Goal: Register for event/course

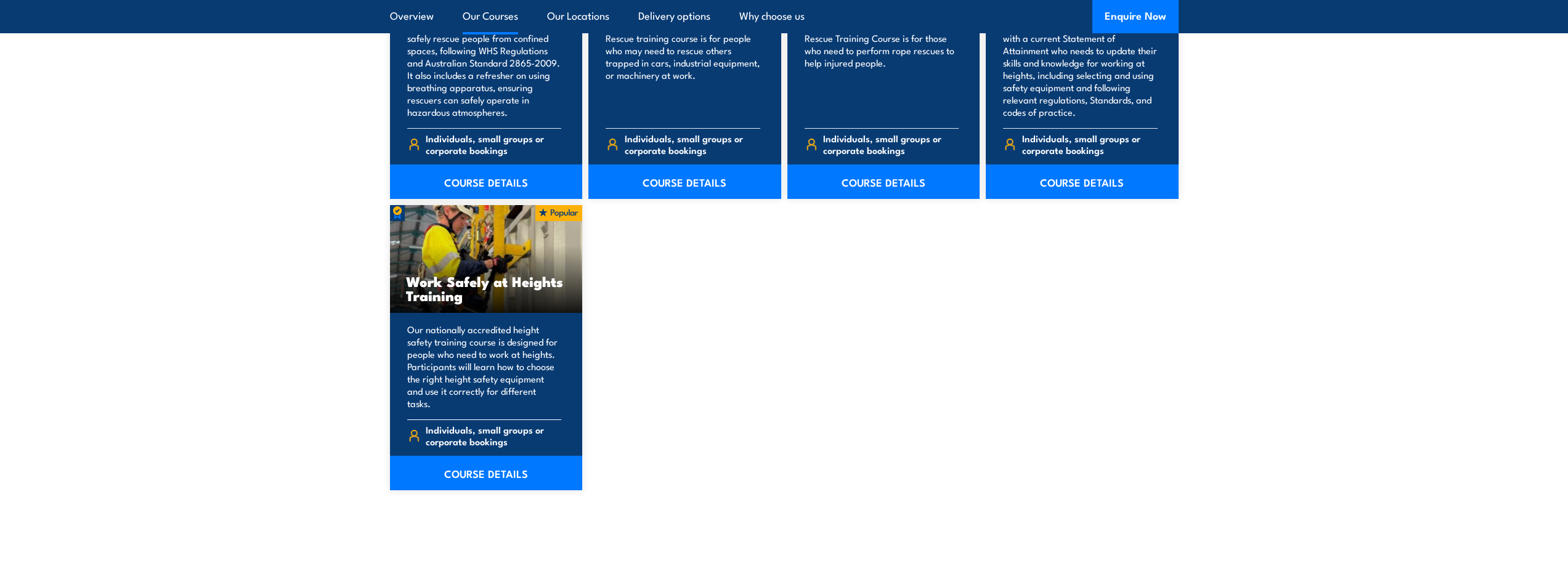
scroll to position [1477, 0]
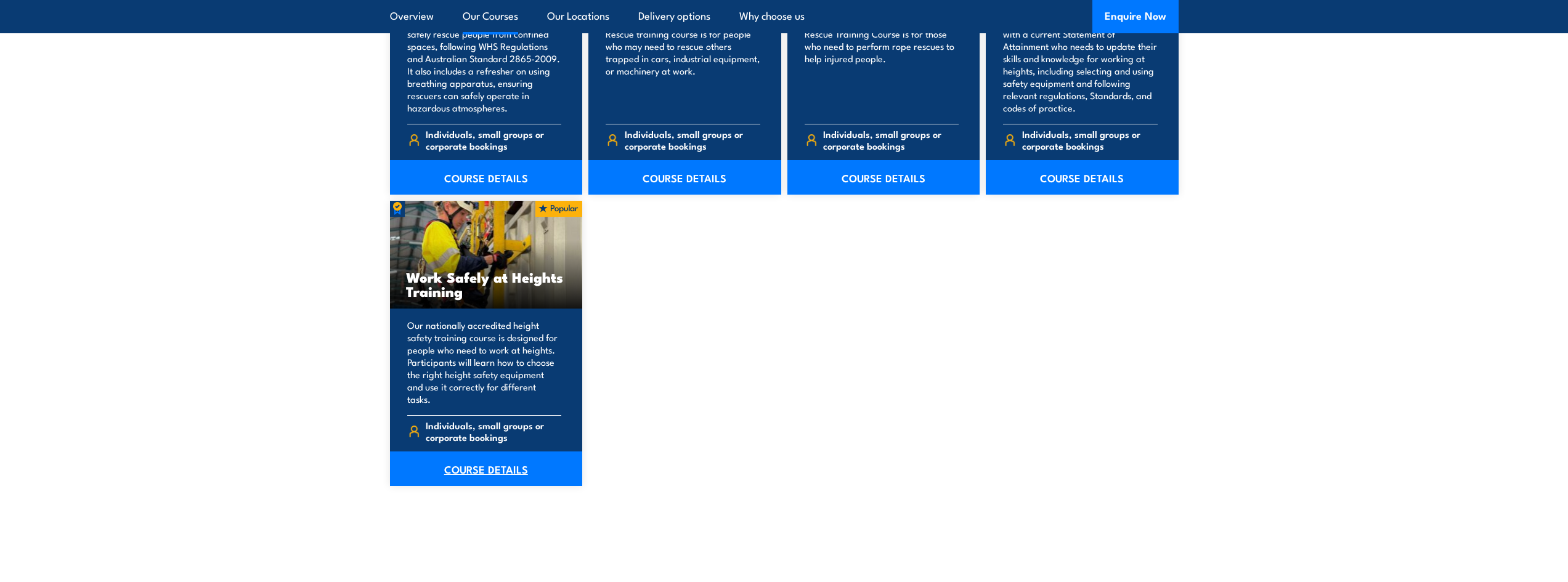
click at [480, 457] on link "COURSE DETAILS" at bounding box center [486, 468] width 193 height 35
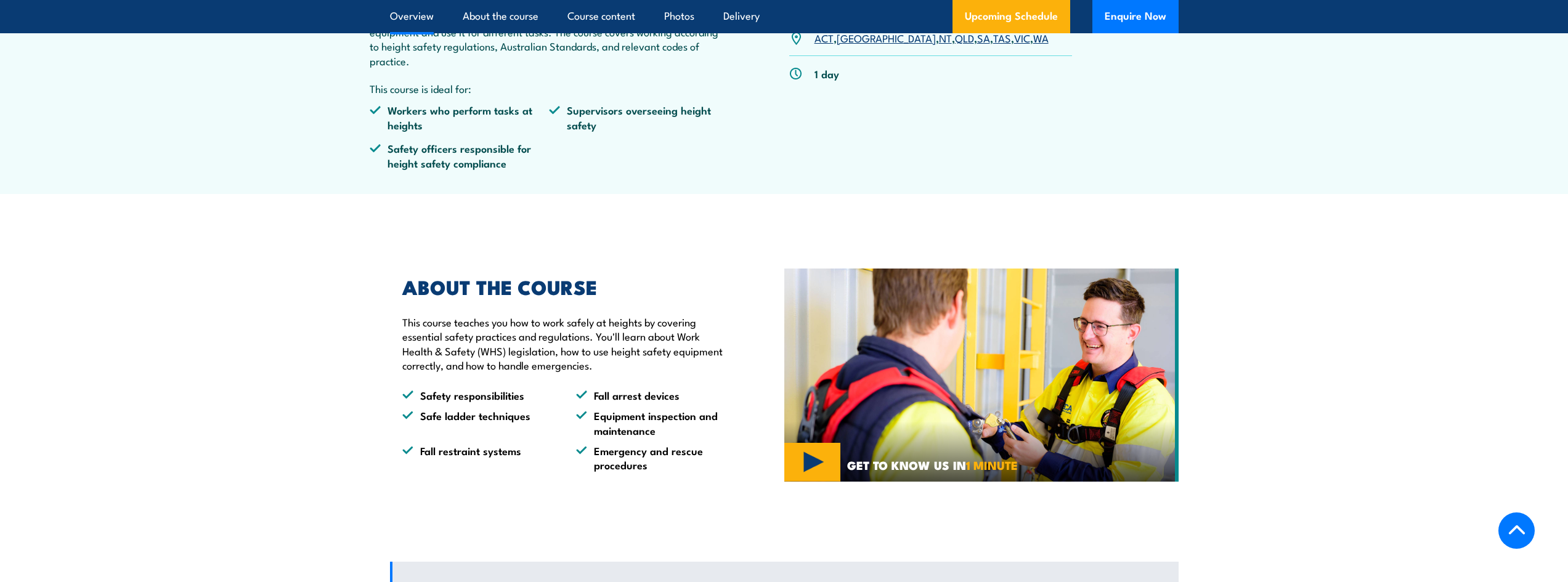
scroll to position [492, 0]
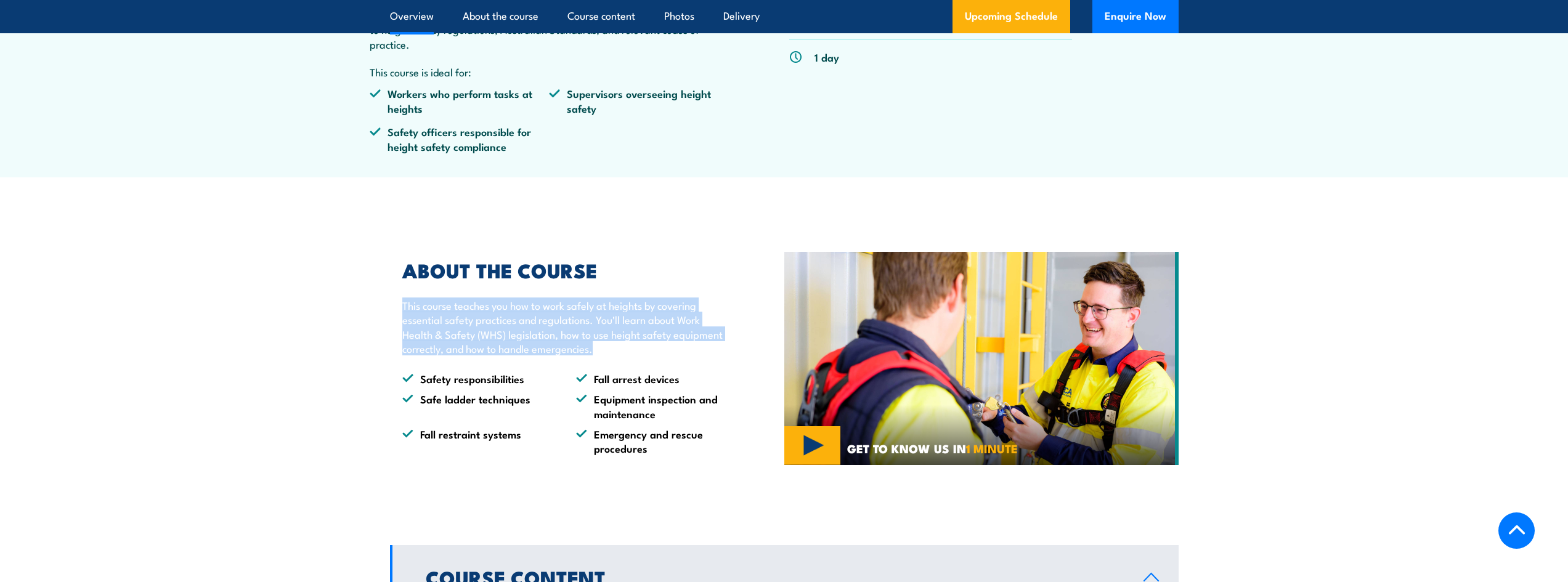
drag, startPoint x: 673, startPoint y: 347, endPoint x: 685, endPoint y: 365, distance: 21.6
click at [695, 358] on section "ABOUT THE COURSE This course teaches you how to work safely at heights by cover…" at bounding box center [784, 358] width 1568 height 256
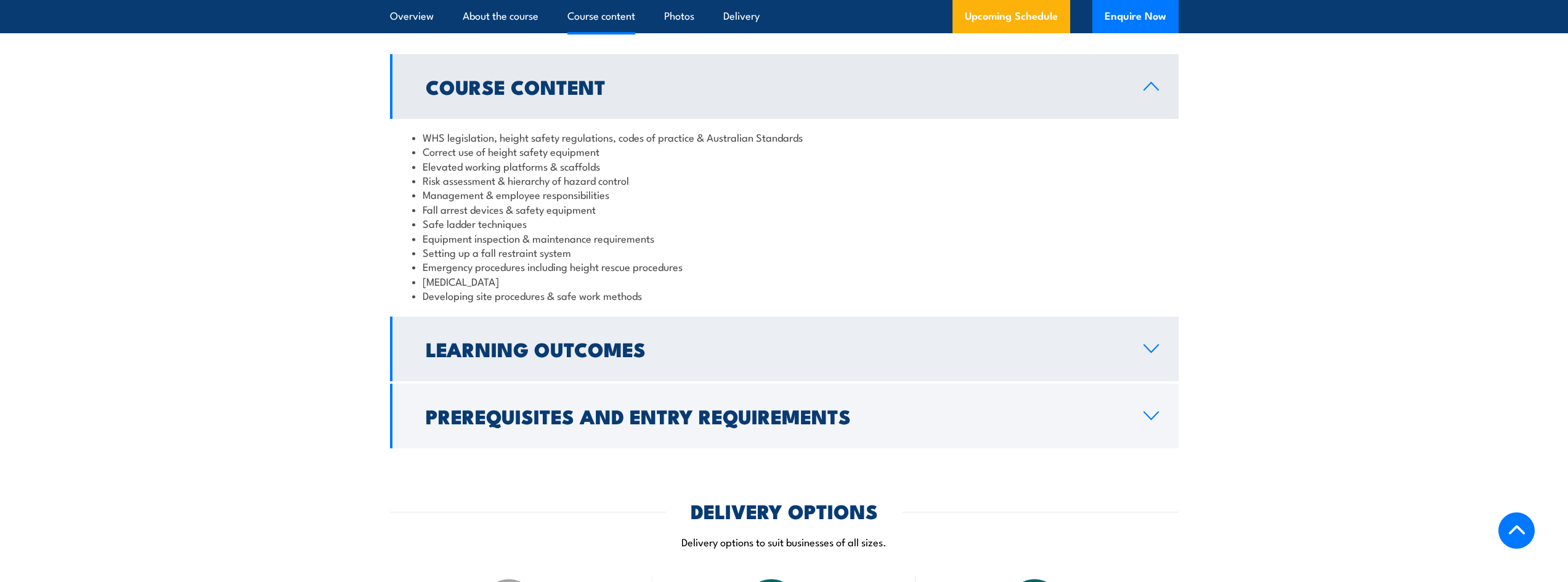
scroll to position [985, 0]
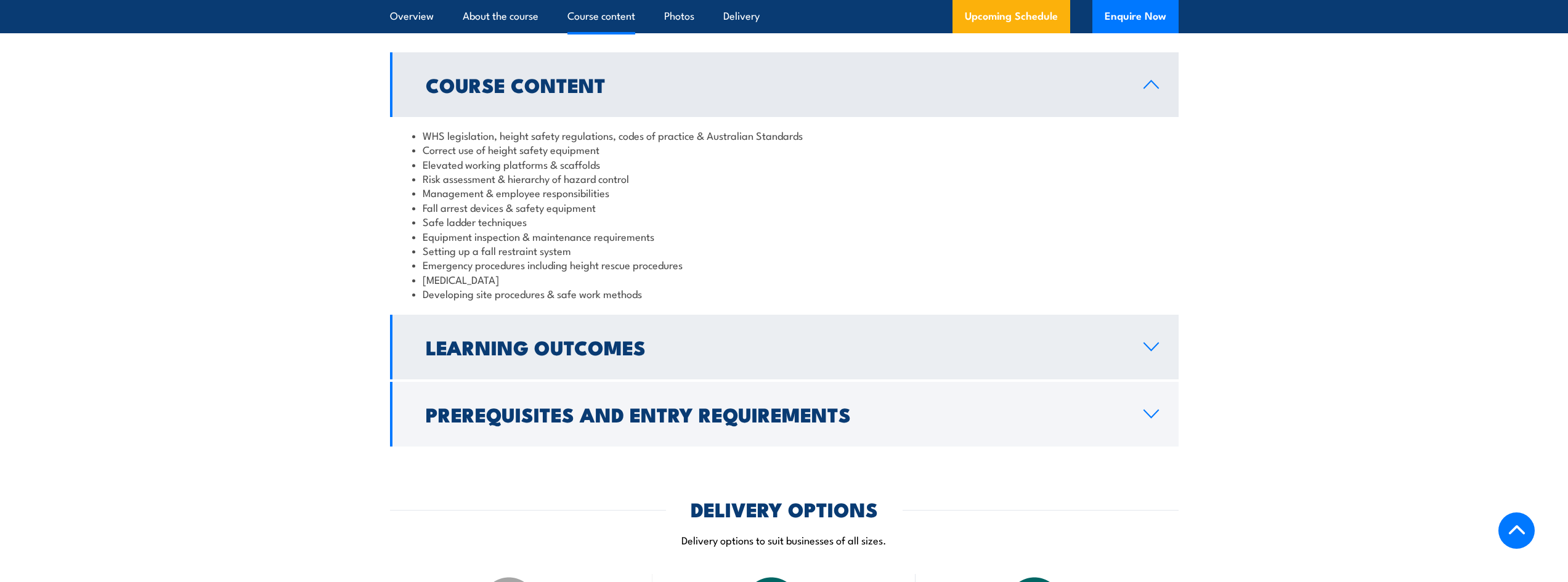
click at [578, 355] on h2 "Learning Outcomes" at bounding box center [774, 346] width 698 height 17
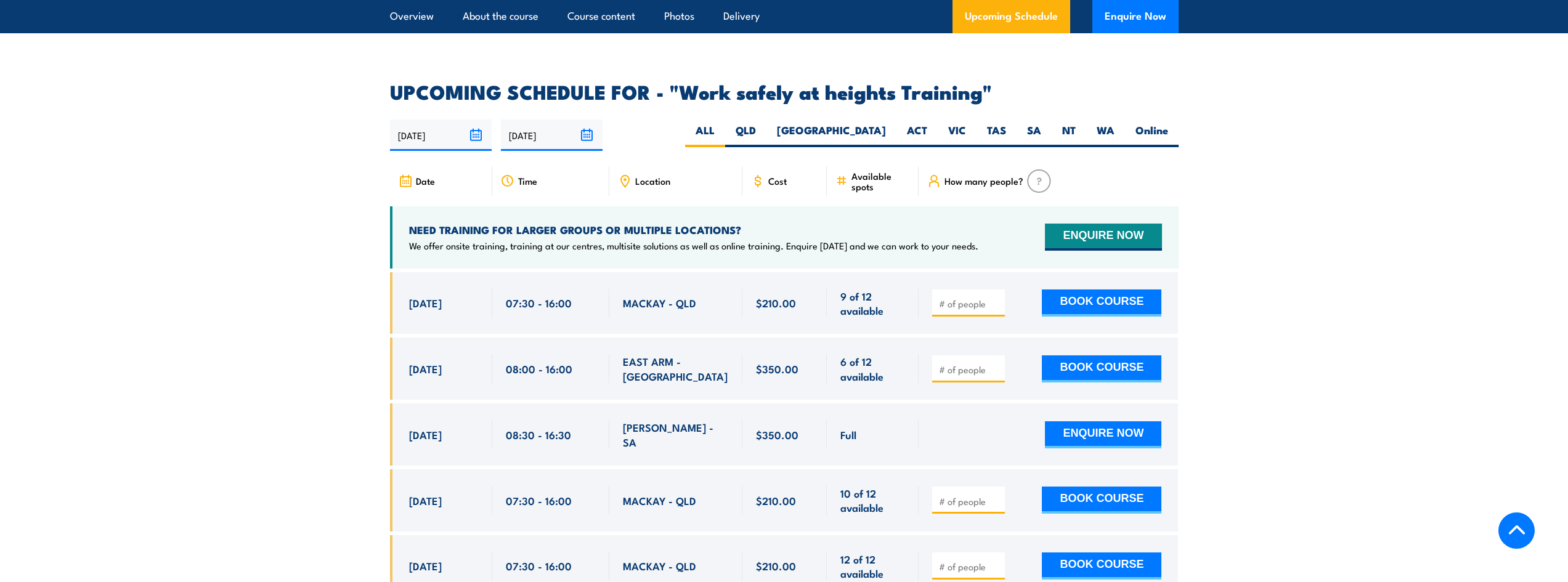
scroll to position [1785, 0]
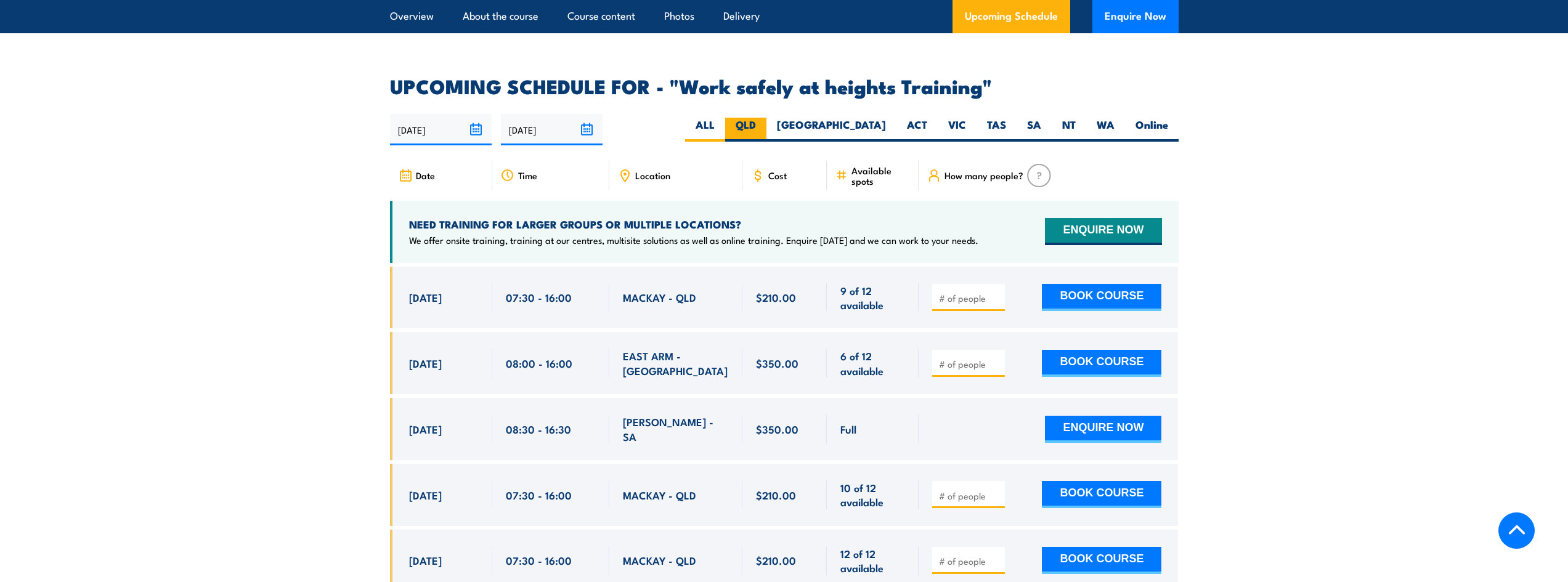
click at [766, 118] on label "QLD" at bounding box center [746, 130] width 42 height 24
click at [764, 118] on input "QLD" at bounding box center [760, 122] width 8 height 8
radio input "true"
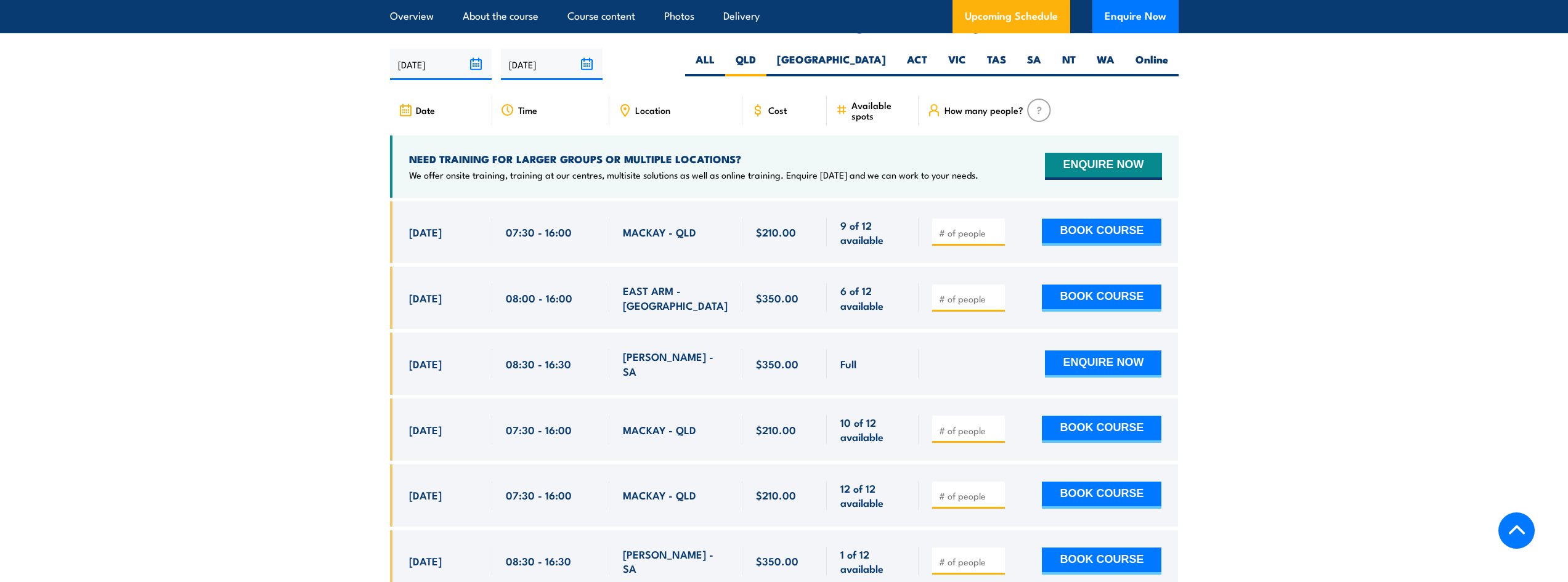
scroll to position [1908, 0]
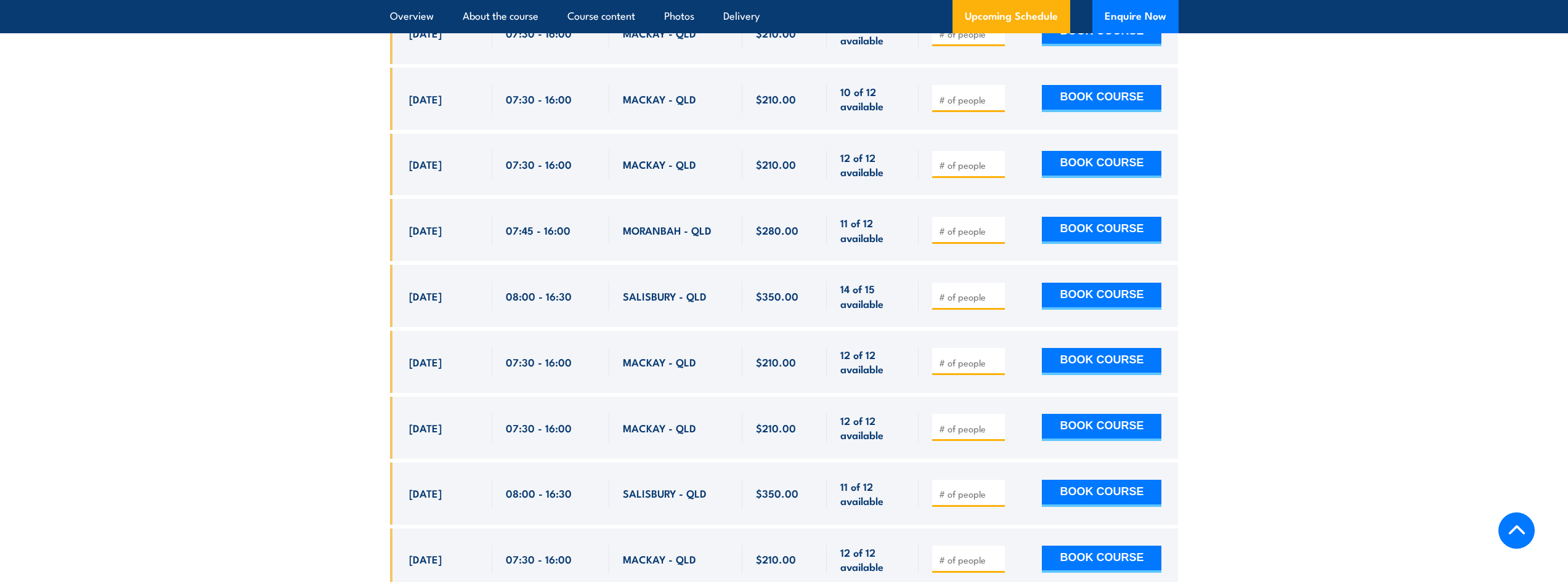
scroll to position [2081, 0]
